Goal: Task Accomplishment & Management: Manage account settings

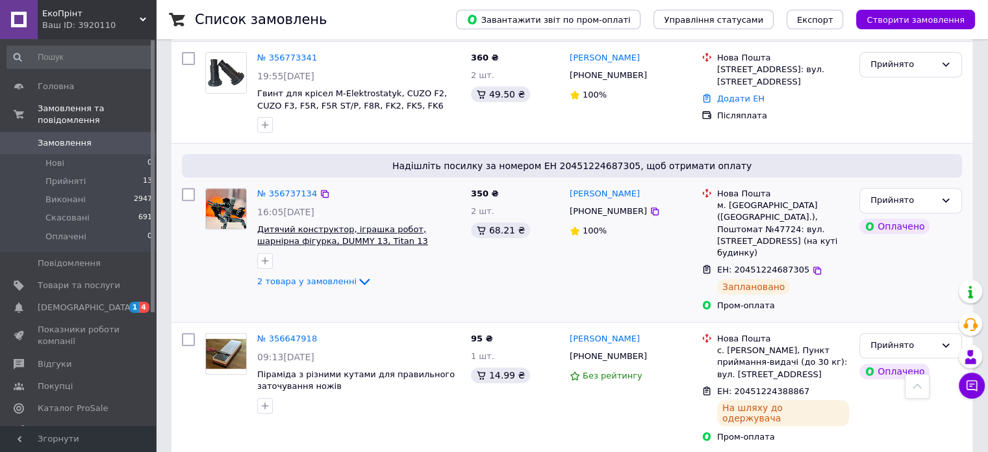
scroll to position [455, 0]
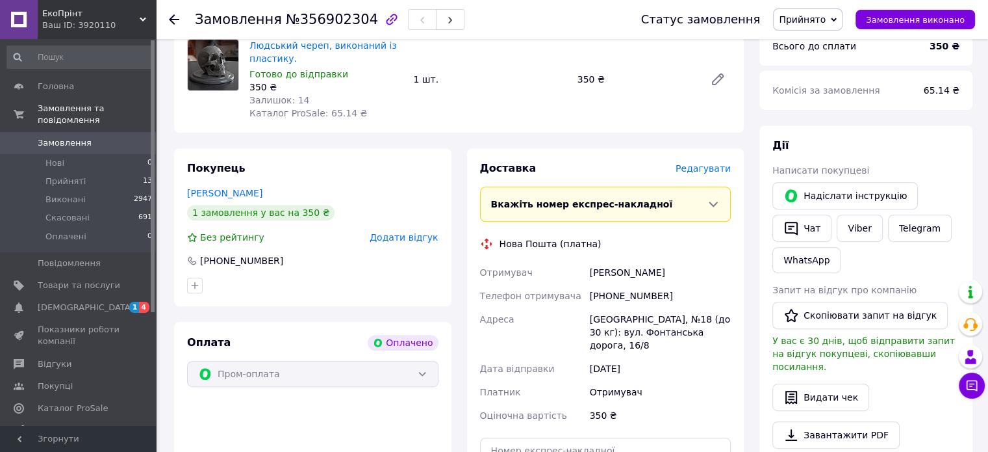
scroll to position [520, 0]
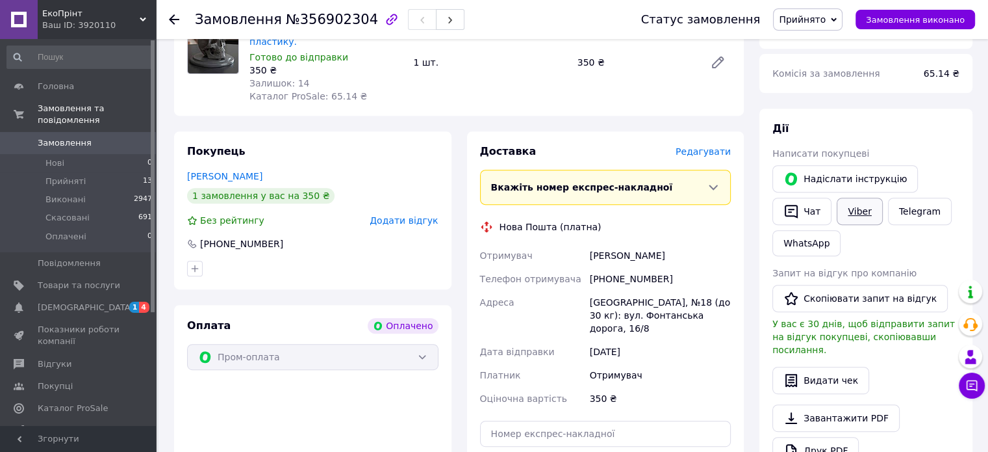
click at [855, 216] on link "Viber" at bounding box center [859, 211] width 45 height 27
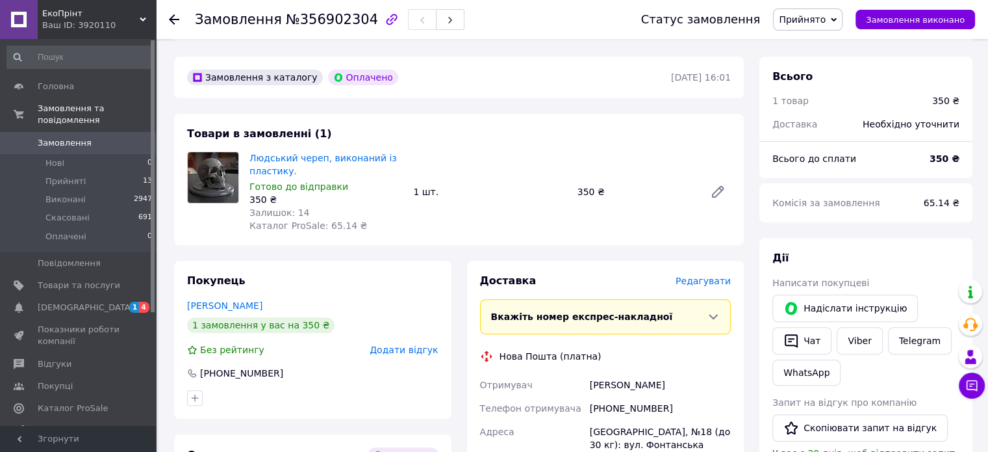
scroll to position [390, 0]
click at [301, 162] on link "Людський череп, виконаний із пластику." at bounding box center [323, 164] width 147 height 23
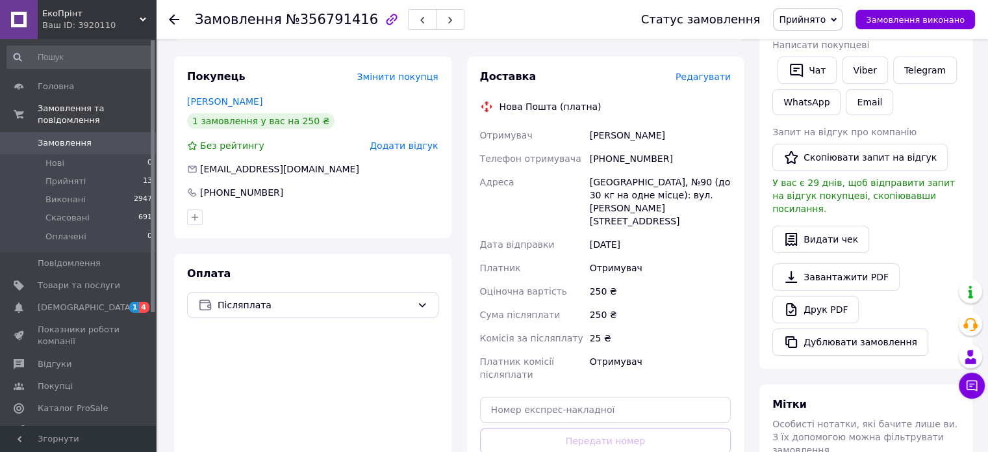
scroll to position [130, 0]
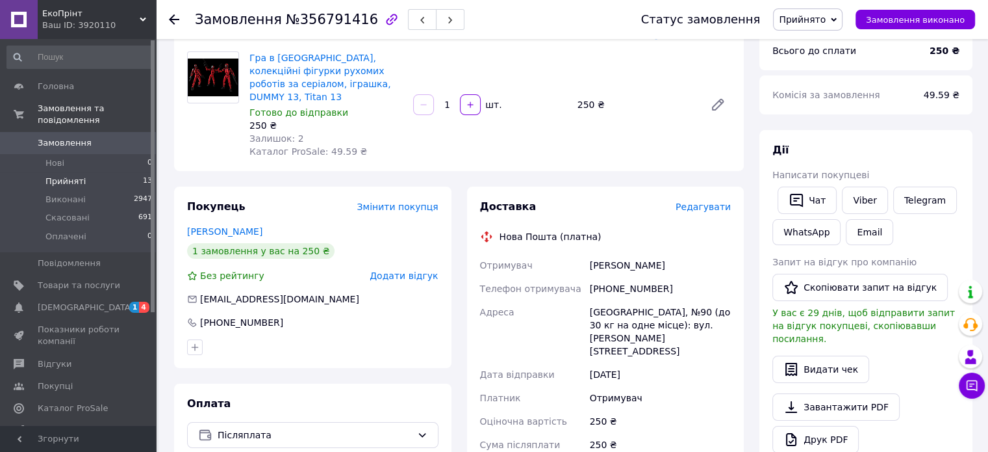
click at [60, 175] on span "Прийняті" at bounding box center [65, 181] width 40 height 12
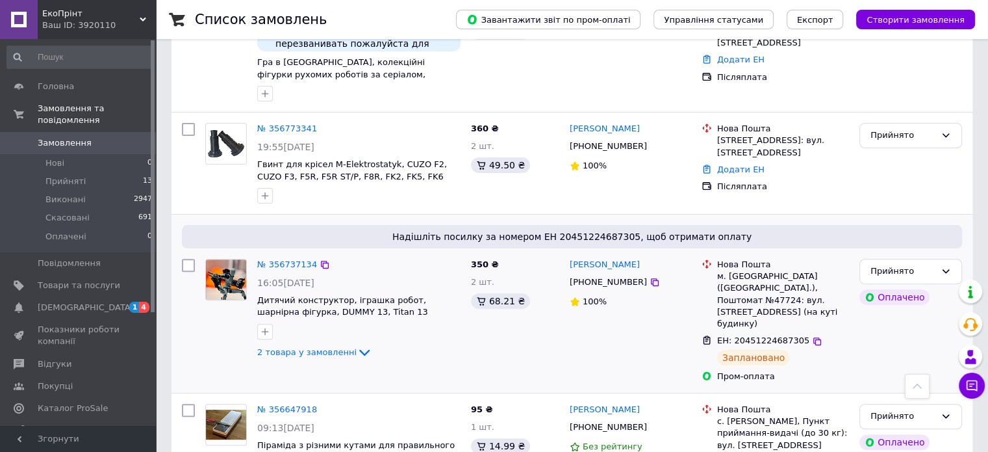
scroll to position [455, 0]
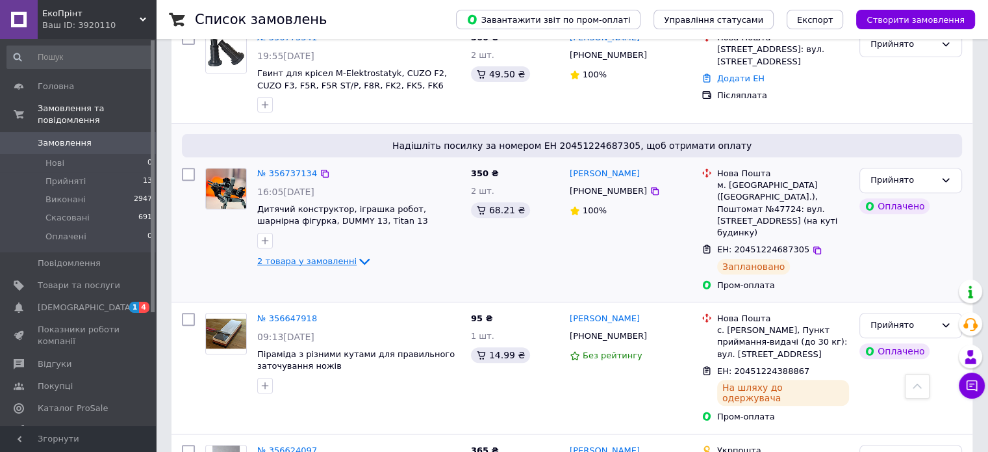
click at [327, 256] on span "2 товара у замовленні" at bounding box center [306, 261] width 99 height 10
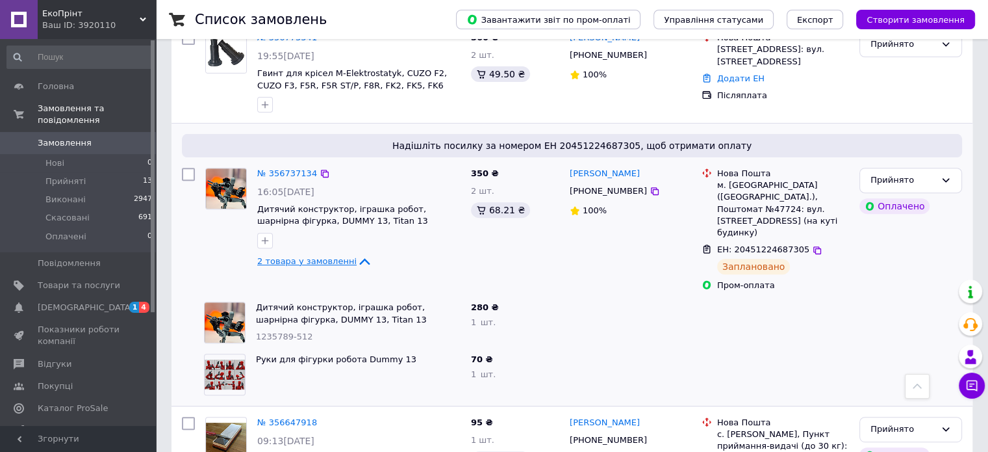
click at [327, 256] on span "2 товара у замовленні" at bounding box center [306, 261] width 99 height 10
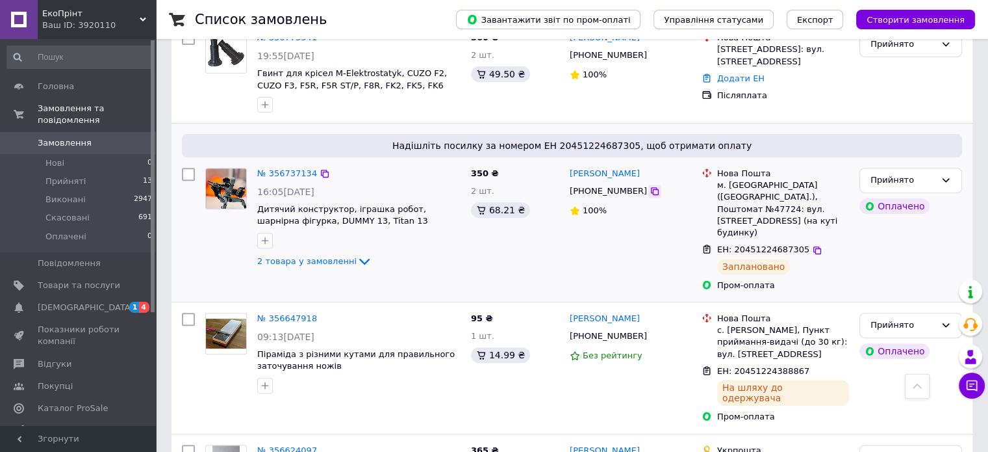
click at [650, 186] on icon at bounding box center [655, 191] width 10 height 10
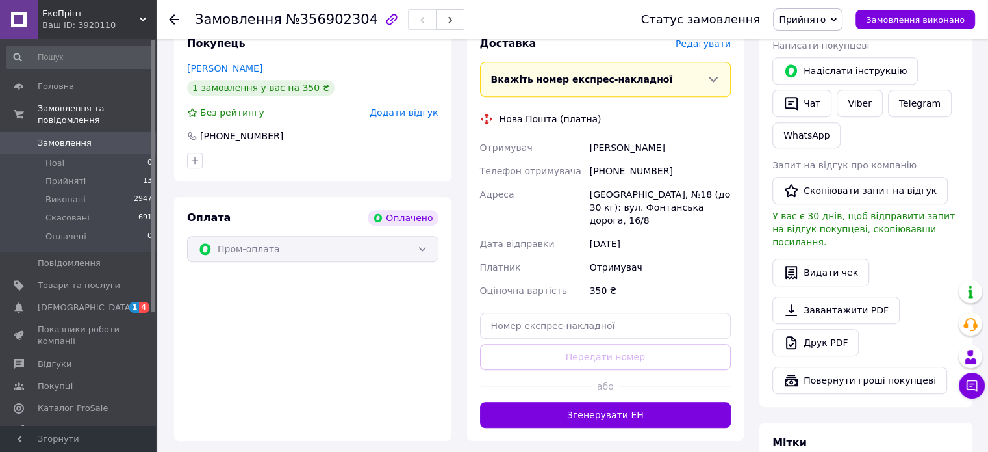
scroll to position [650, 0]
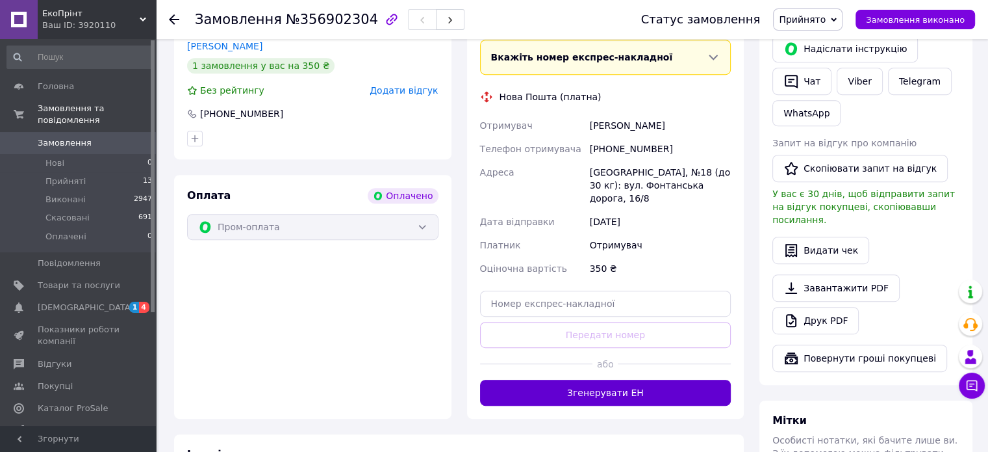
click at [679, 379] on button "Згенерувати ЕН" at bounding box center [605, 392] width 251 height 26
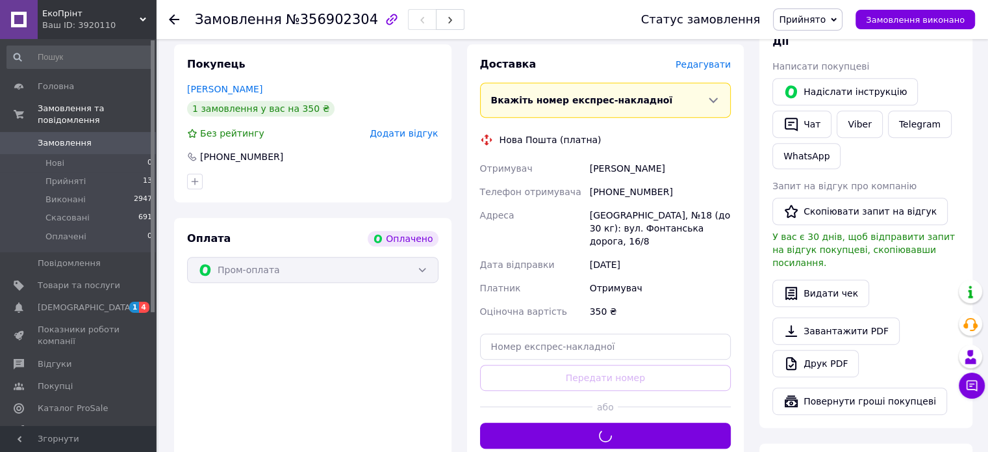
scroll to position [585, 0]
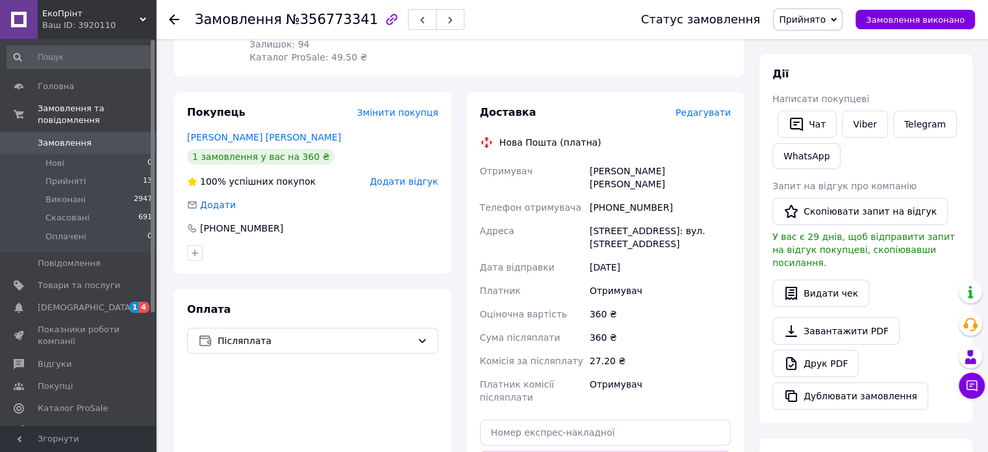
scroll to position [207, 0]
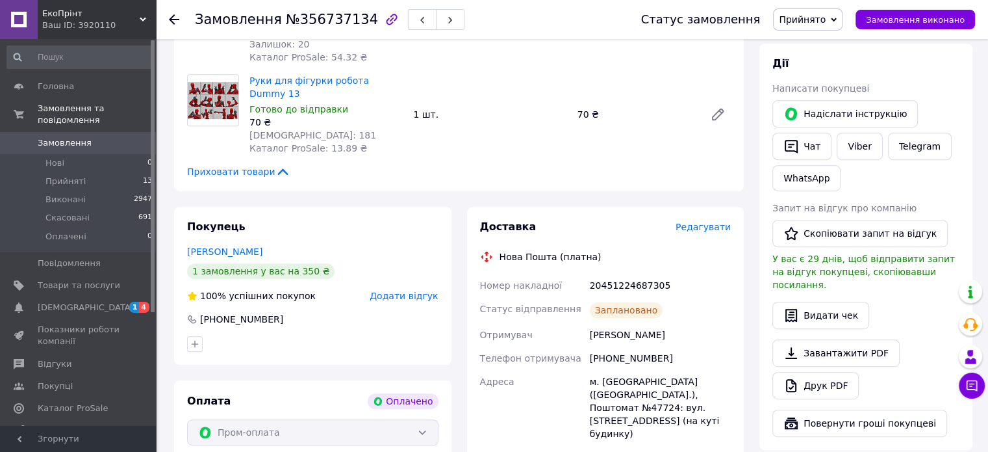
scroll to position [650, 0]
